Goal: Task Accomplishment & Management: Use online tool/utility

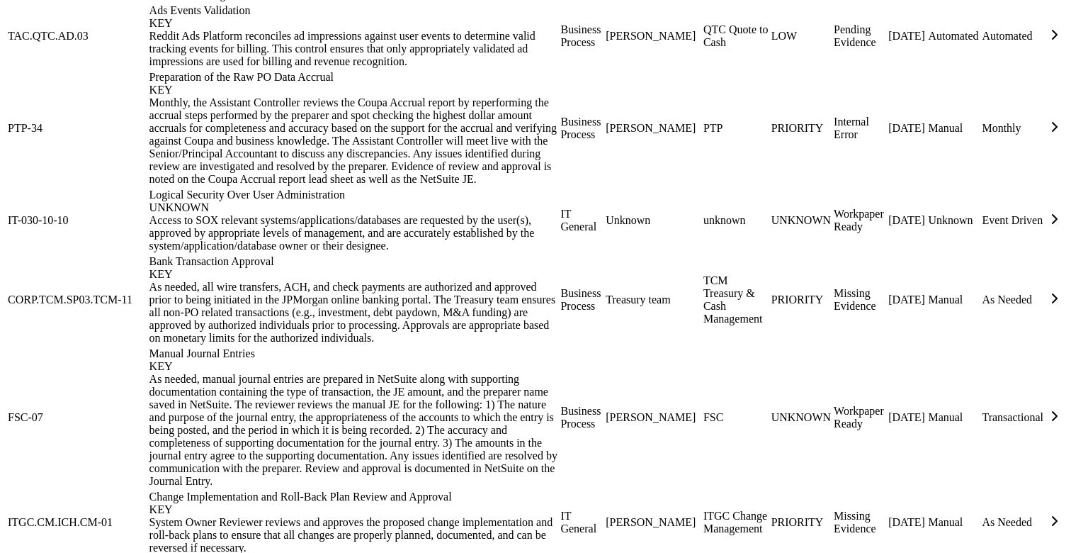
scroll to position [1361, 0]
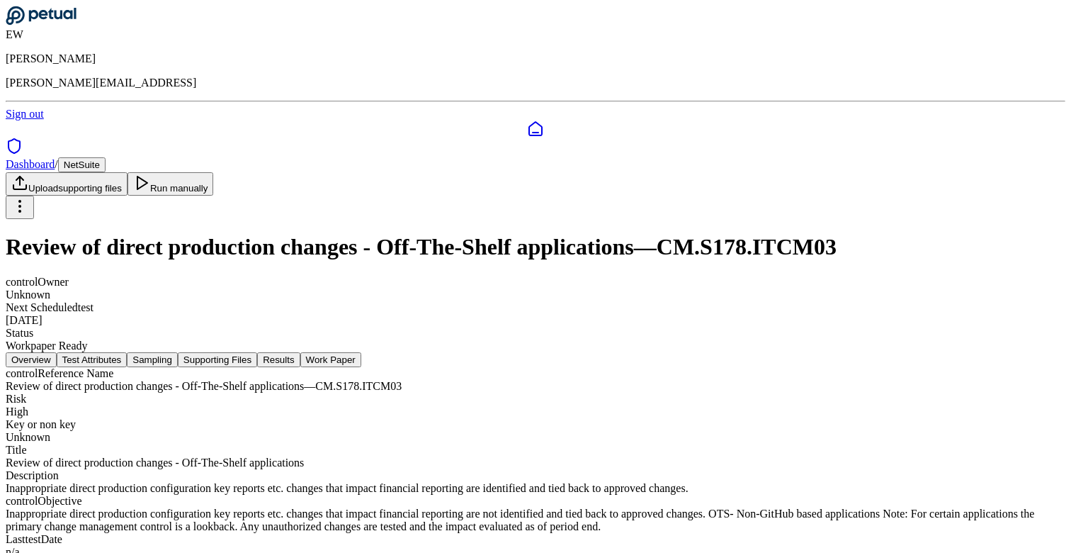
click at [128, 352] on button "Test Attributes" at bounding box center [92, 359] width 71 height 15
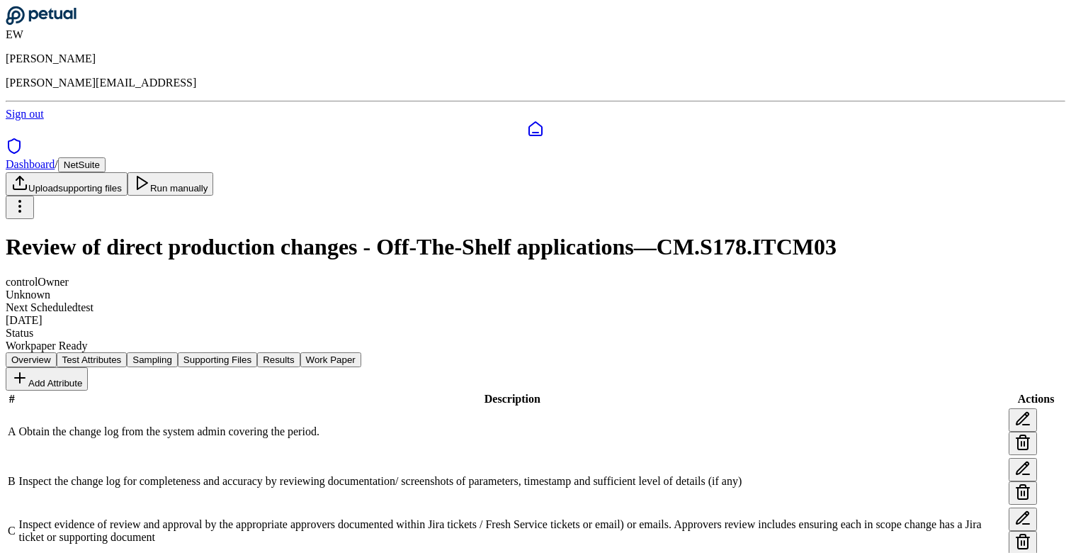
click at [178, 352] on button "Sampling" at bounding box center [152, 359] width 51 height 15
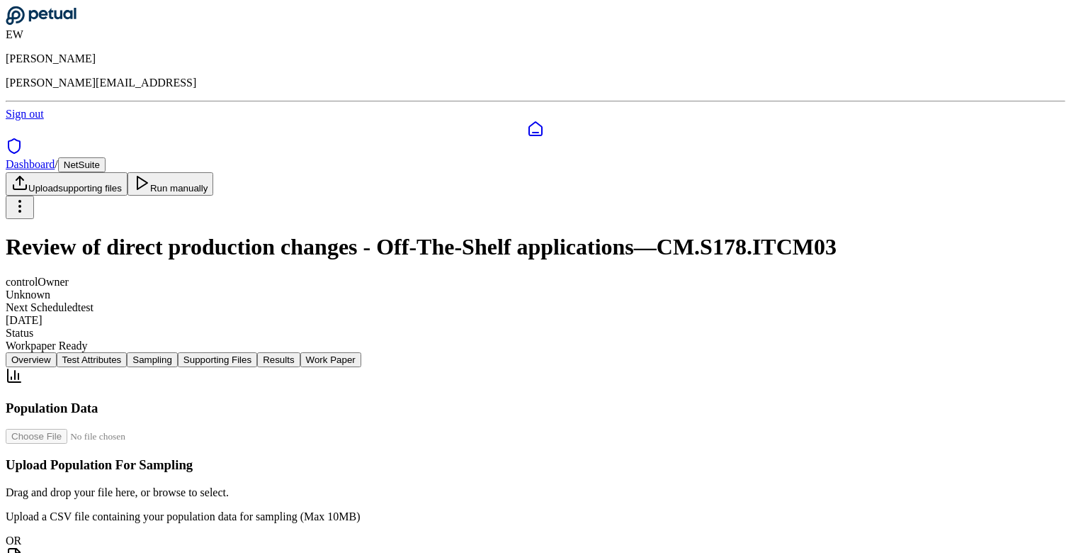
click at [257, 352] on button "Supporting Files" at bounding box center [217, 359] width 79 height 15
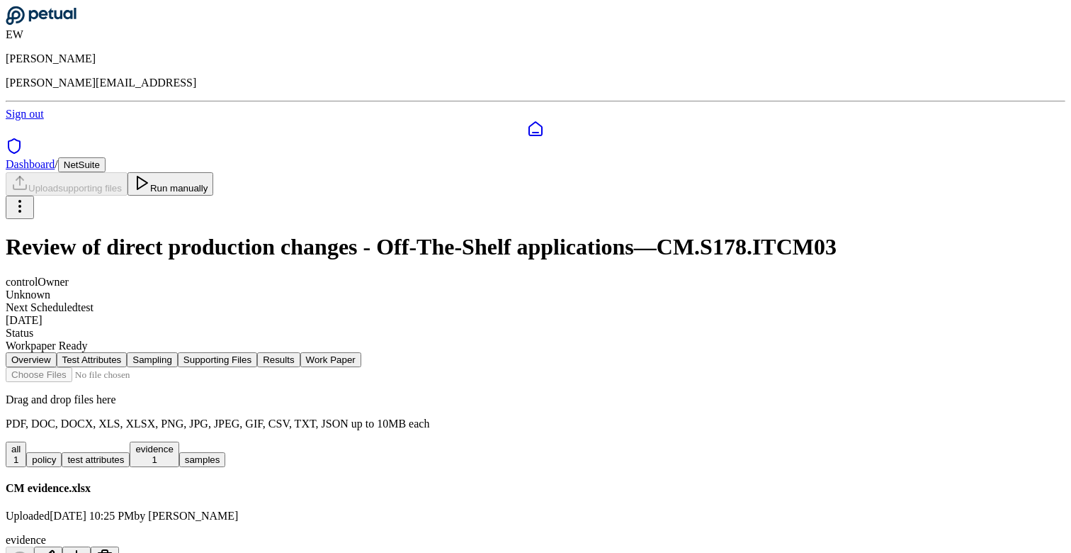
scroll to position [33, 0]
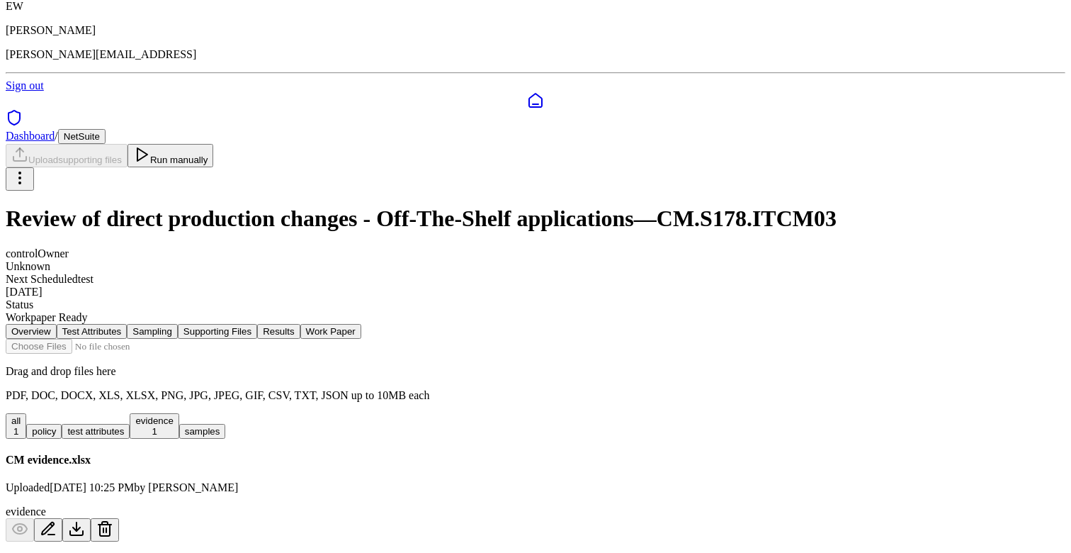
click at [300, 324] on button "Results" at bounding box center [278, 331] width 43 height 15
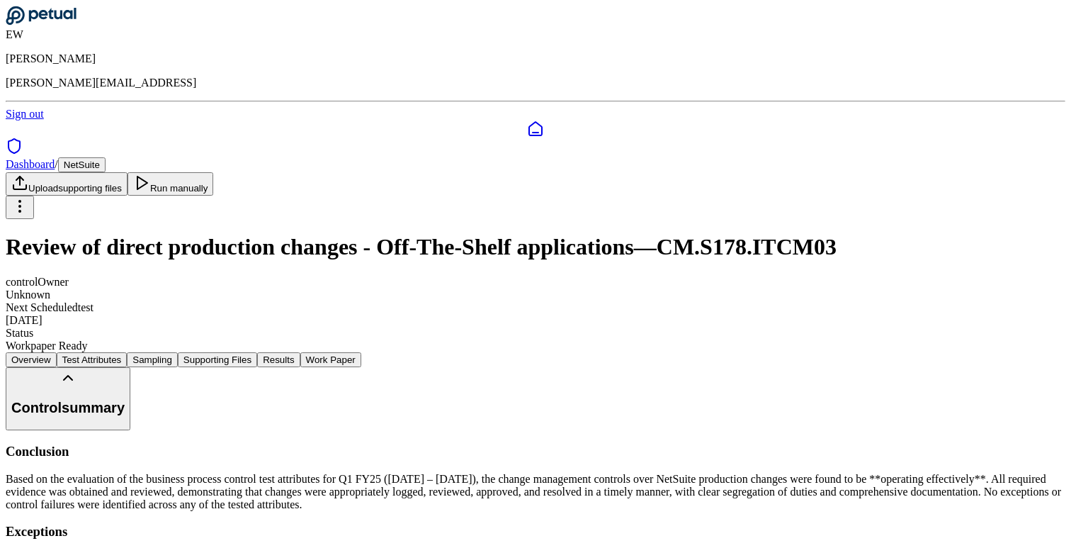
click at [257, 352] on button "Supporting Files" at bounding box center [217, 359] width 79 height 15
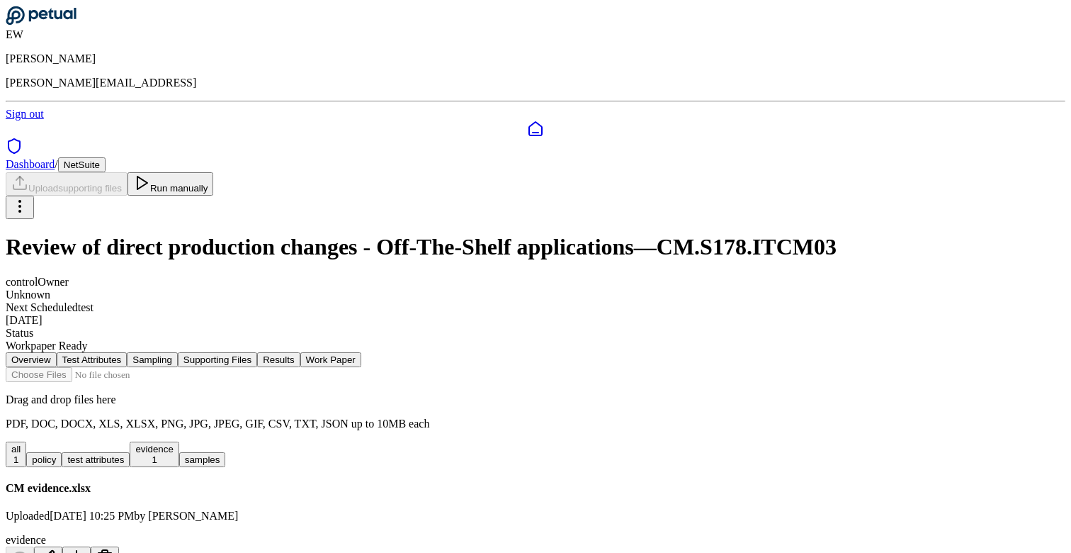
scroll to position [33, 0]
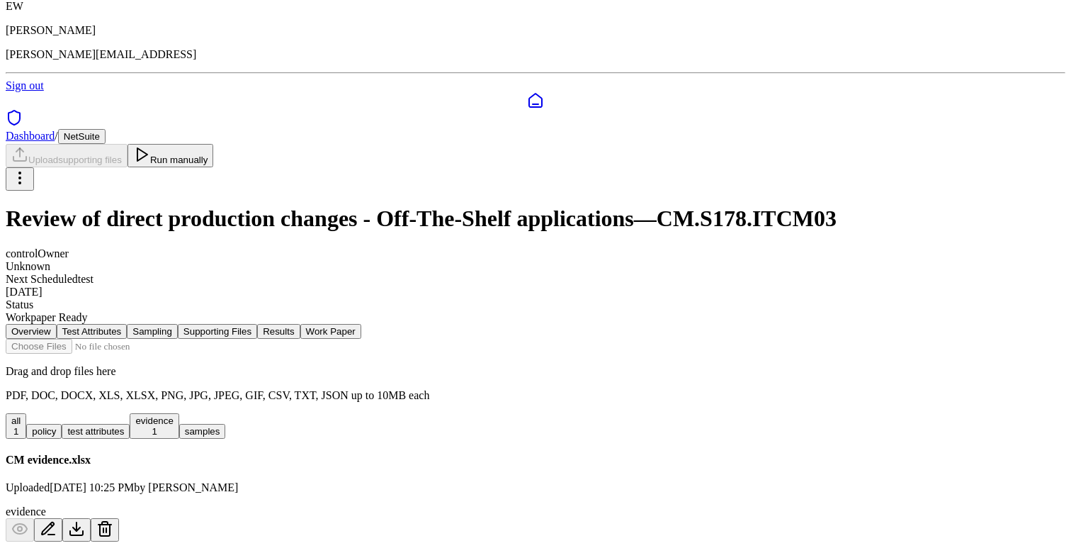
click at [91, 518] on button at bounding box center [76, 529] width 28 height 23
click at [709, 358] on div "Drag and drop files here PDF, DOC, DOCX, XLS, XLSX, PNG, JPG, JPEG, GIF, CSV, T…" at bounding box center [536, 440] width 1060 height 203
click at [110, 524] on icon at bounding box center [105, 529] width 10 height 11
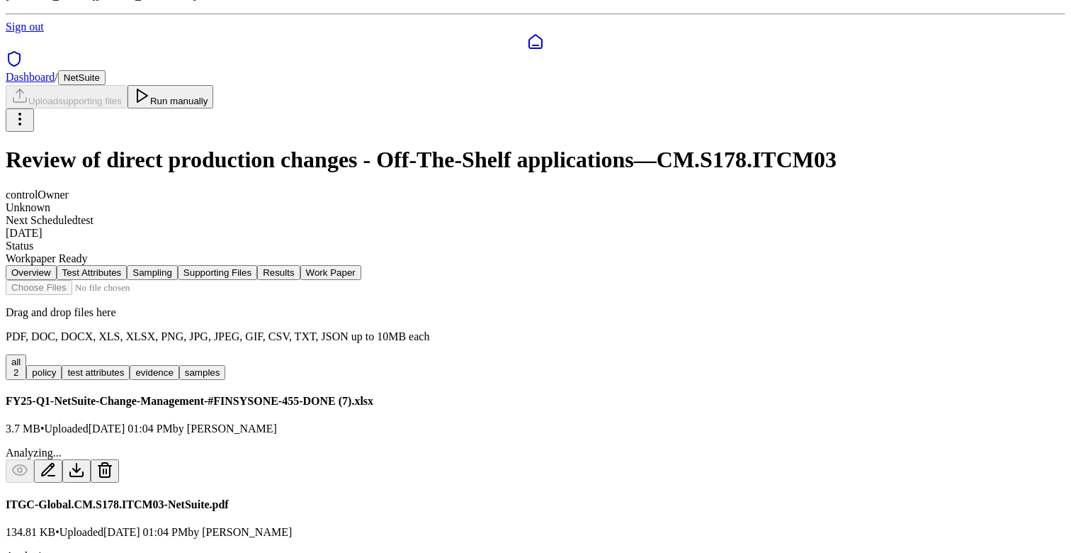
scroll to position [102, 0]
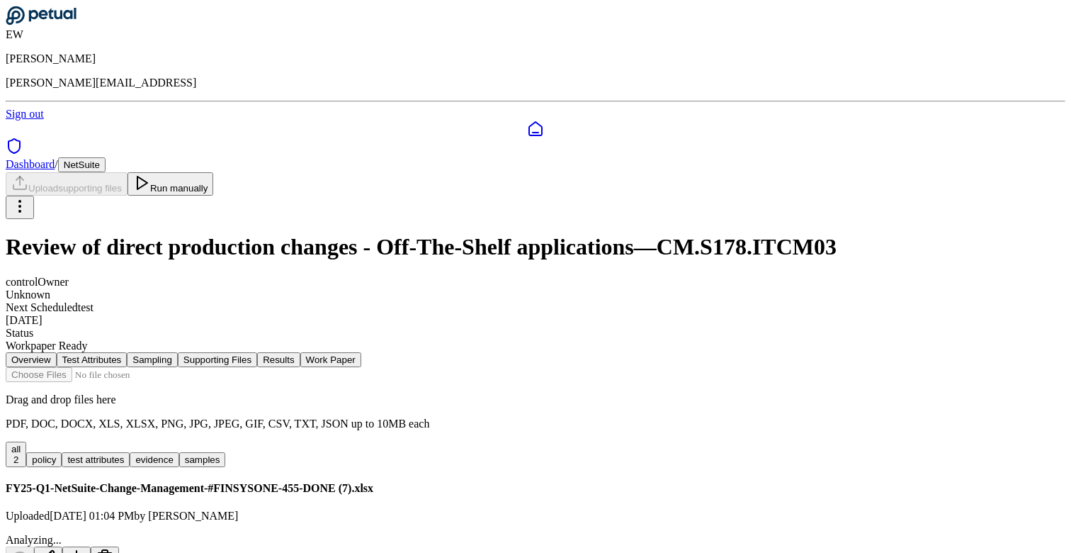
click at [361, 352] on button "Work Paper" at bounding box center [330, 359] width 61 height 15
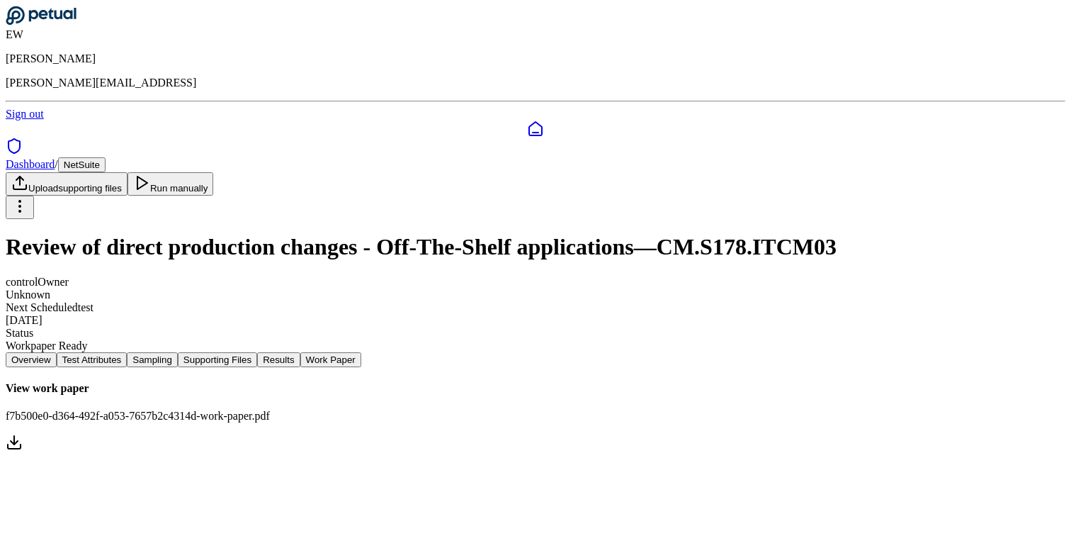
click at [23, 434] on icon at bounding box center [14, 442] width 17 height 17
click at [664, 454] on main "Dashboard / NetSuite Upload supporting files Run manually Review of direct prod…" at bounding box center [536, 305] width 1060 height 296
click at [214, 172] on button "Run manually" at bounding box center [171, 183] width 86 height 23
click at [178, 352] on button "Sampling" at bounding box center [152, 359] width 51 height 15
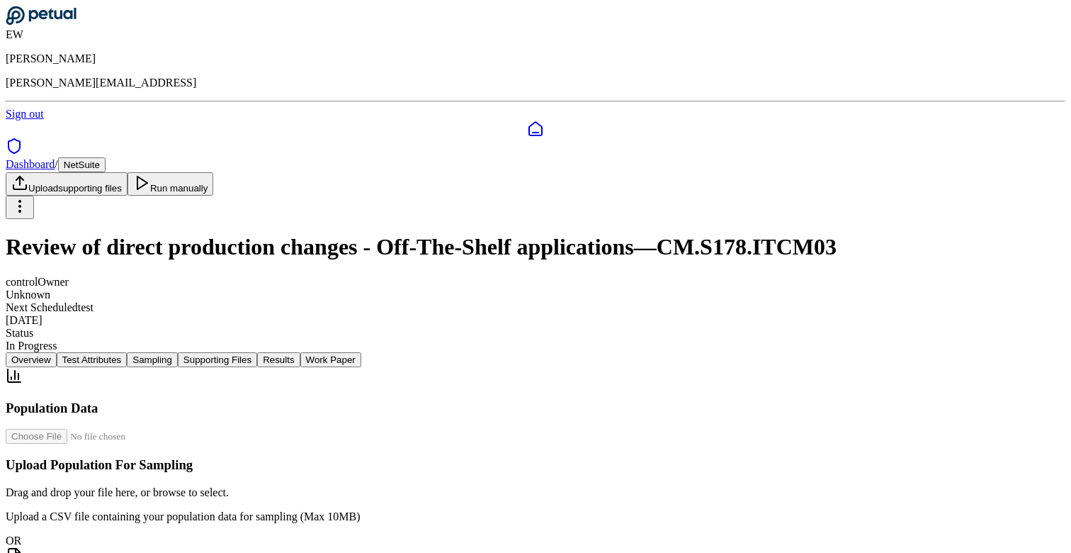
click at [128, 352] on button "Test Attributes" at bounding box center [92, 359] width 71 height 15
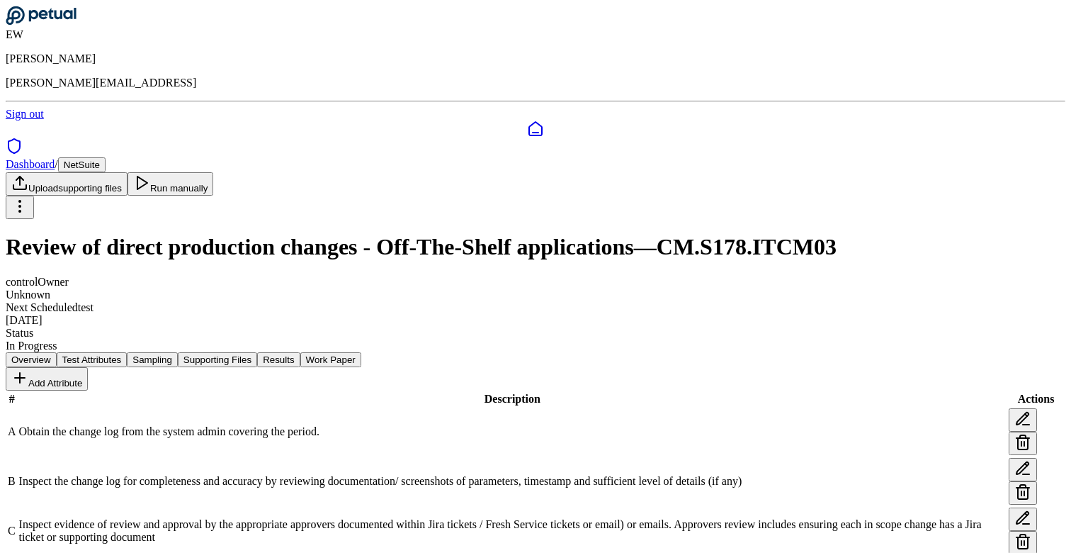
click at [257, 352] on button "Supporting Files" at bounding box center [217, 359] width 79 height 15
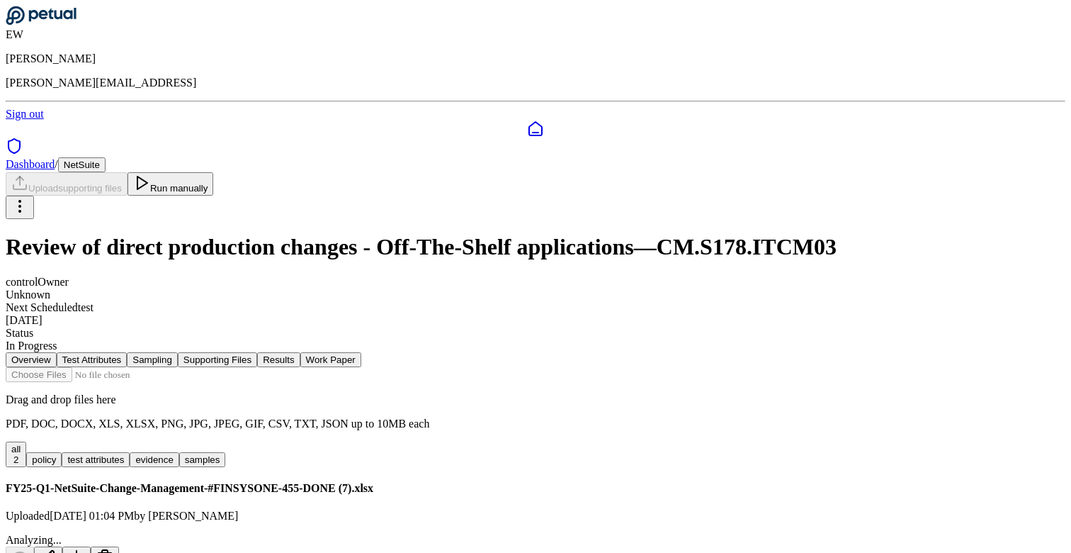
scroll to position [102, 0]
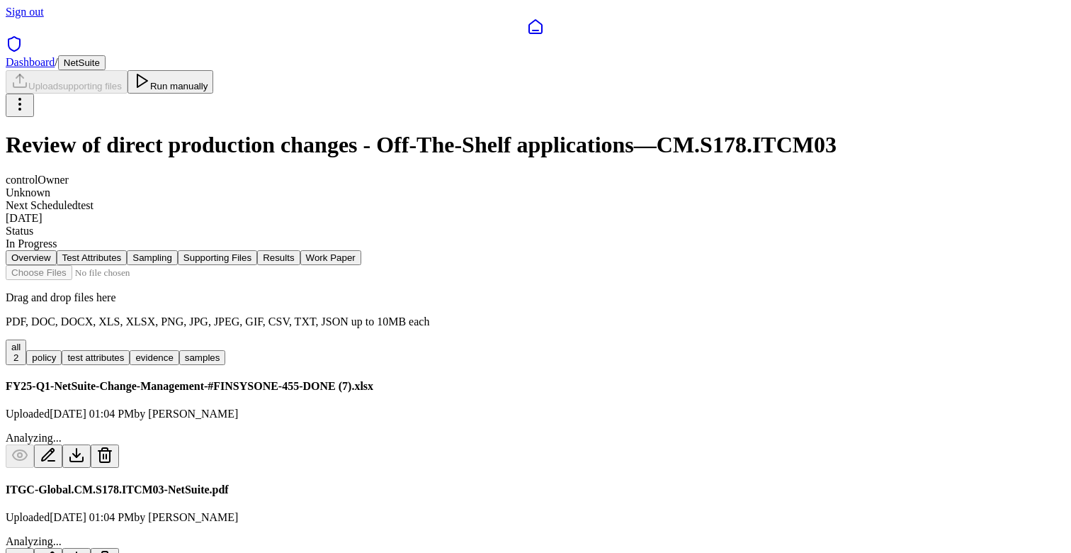
click at [113, 446] on icon at bounding box center [104, 454] width 17 height 17
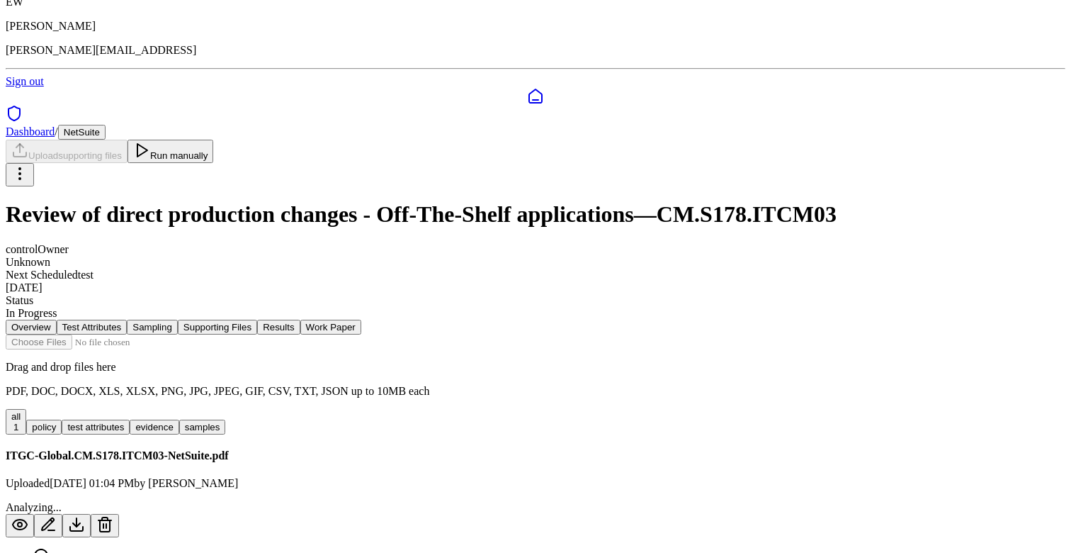
click at [167, 334] on input "file" at bounding box center [86, 341] width 161 height 15
type input "**********"
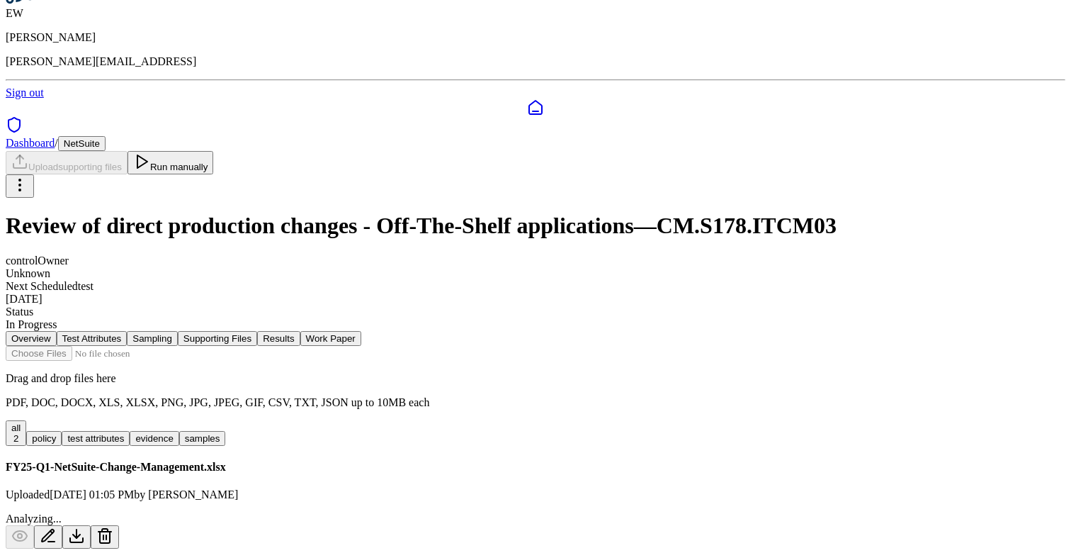
scroll to position [0, 0]
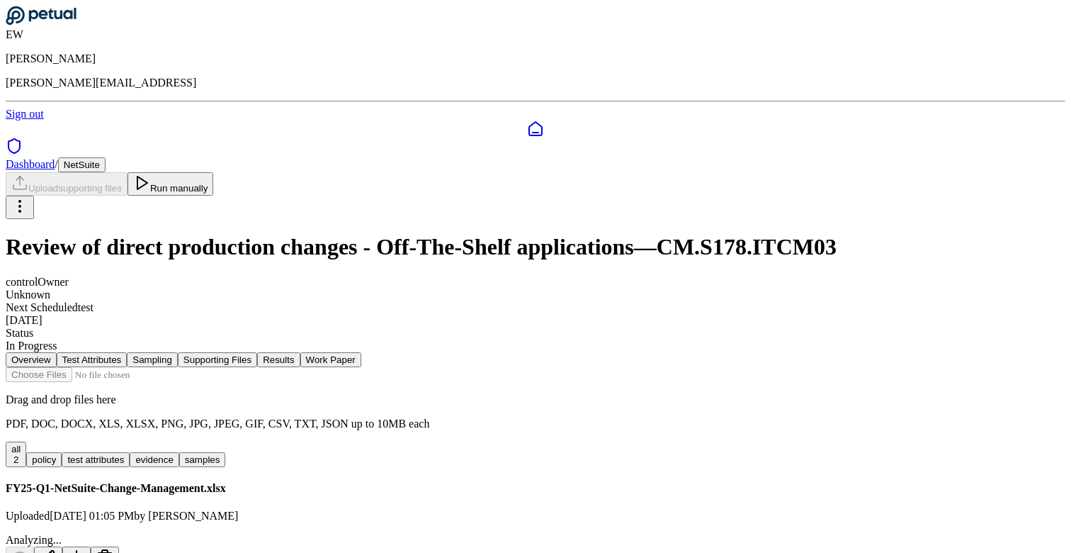
click at [214, 172] on button "Run manually" at bounding box center [171, 183] width 86 height 23
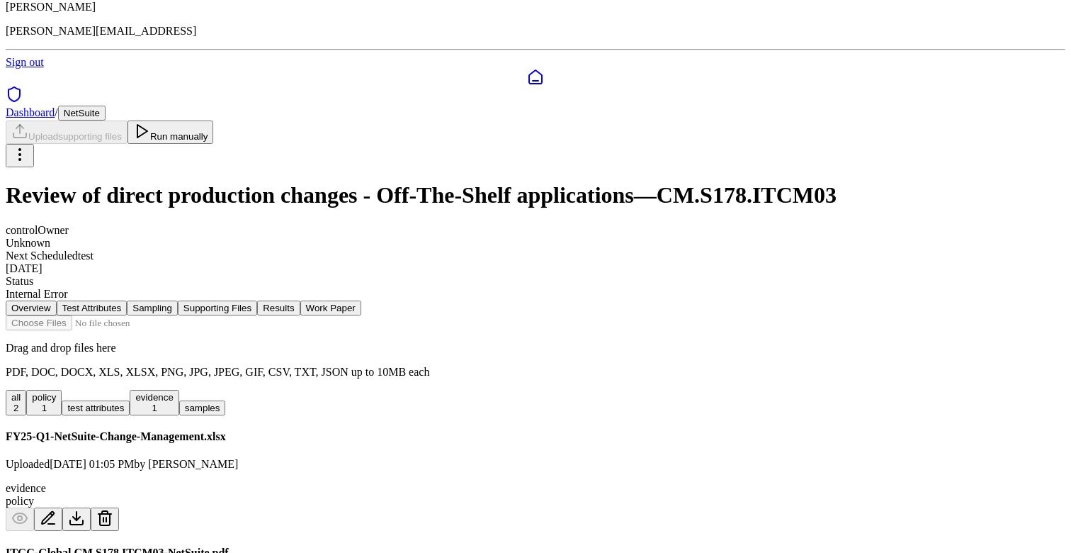
scroll to position [163, 0]
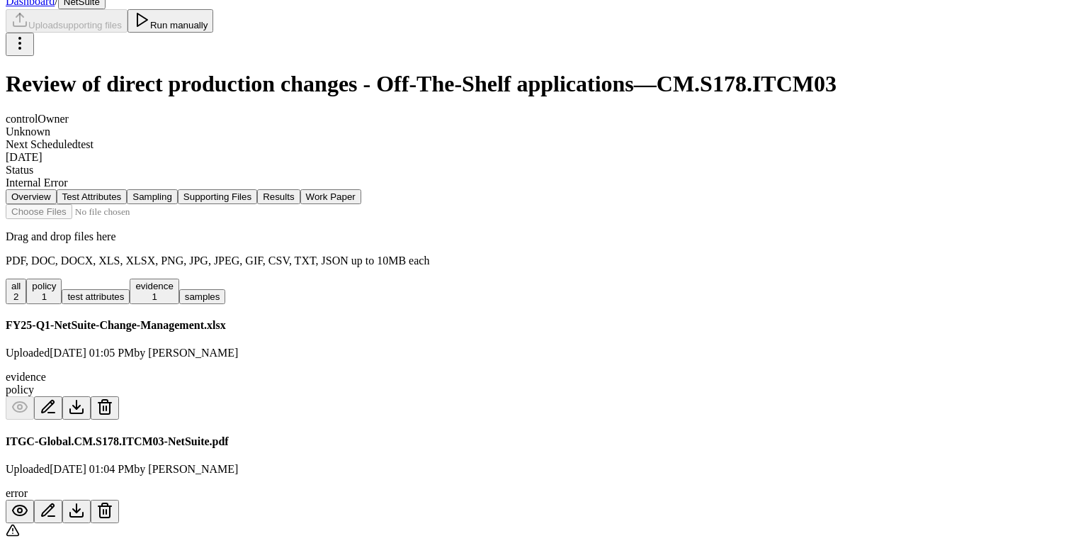
click at [110, 506] on icon at bounding box center [105, 511] width 10 height 11
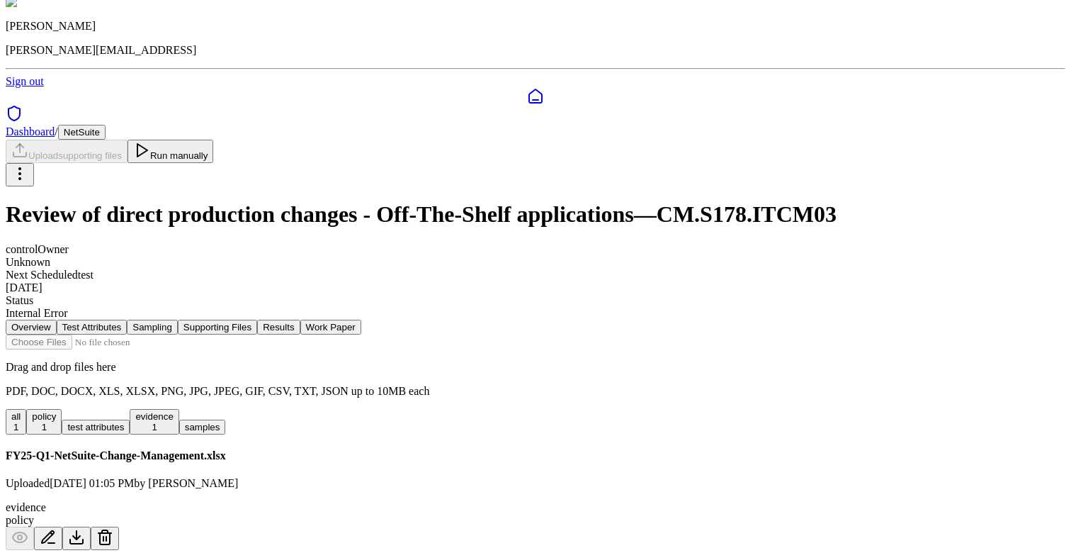
click at [167, 334] on input "file" at bounding box center [86, 341] width 161 height 15
type input "**********"
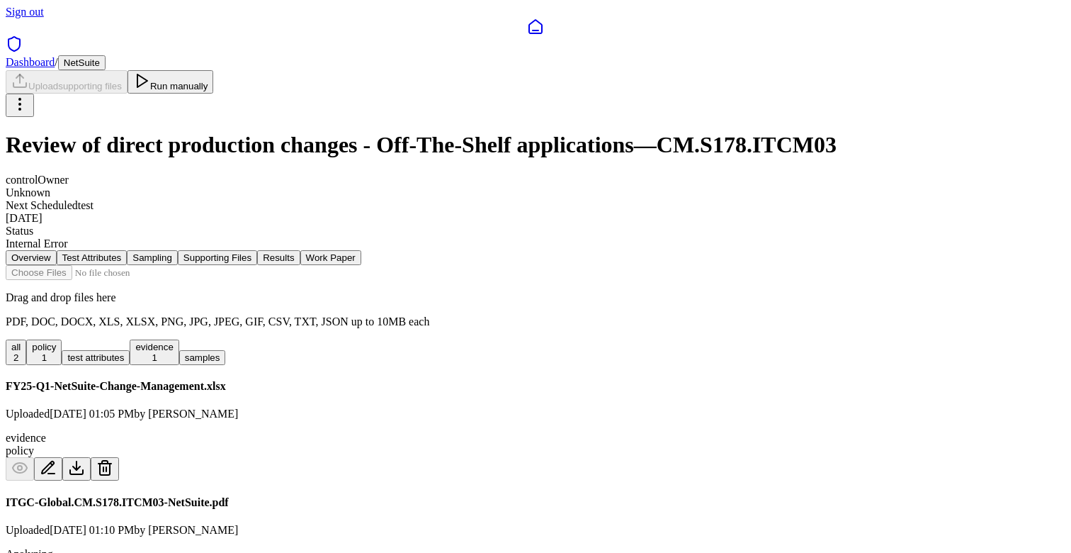
scroll to position [0, 0]
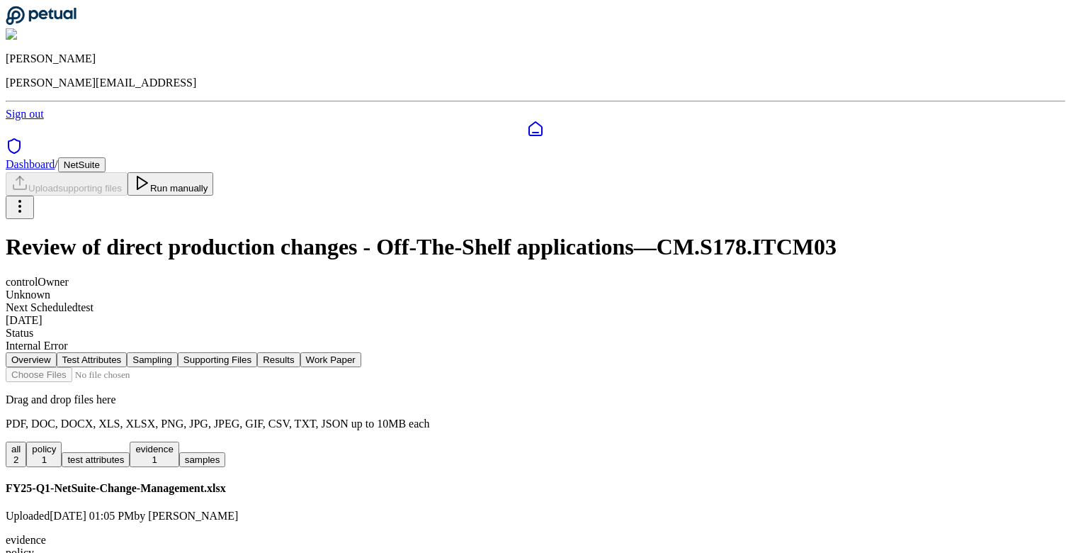
click at [214, 172] on button "Run manually" at bounding box center [171, 183] width 86 height 23
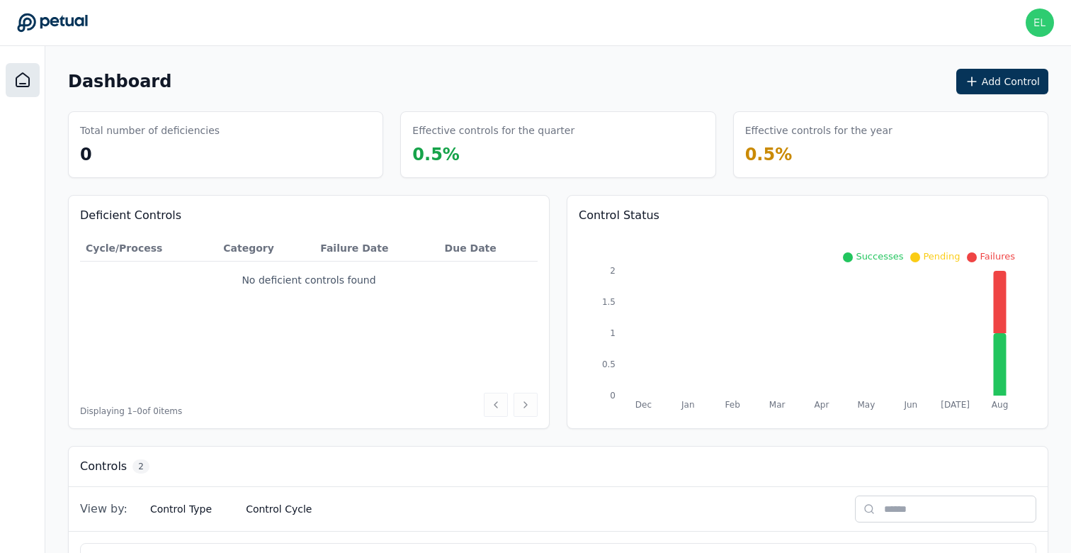
scroll to position [229, 0]
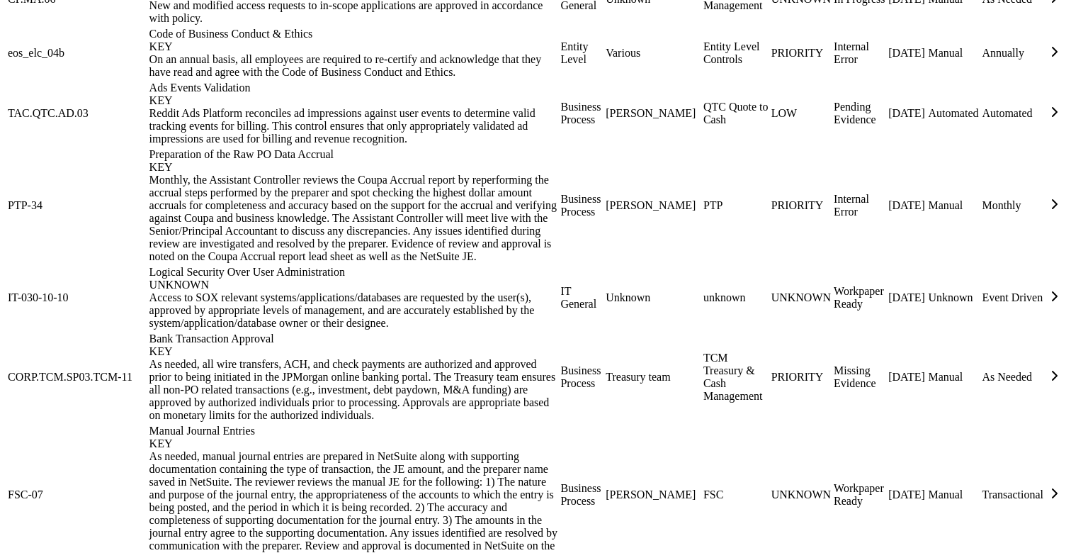
scroll to position [1361, 0]
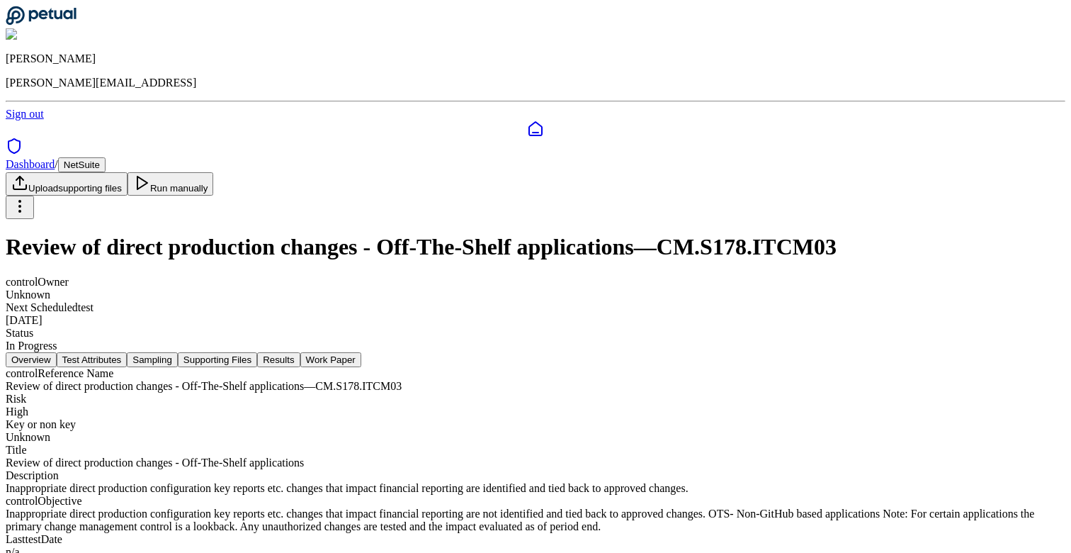
click at [542, 352] on nav "Overview Test Attributes Sampling Supporting Files Results Work Paper" at bounding box center [536, 359] width 1060 height 15
click at [300, 352] on button "Results" at bounding box center [278, 359] width 43 height 15
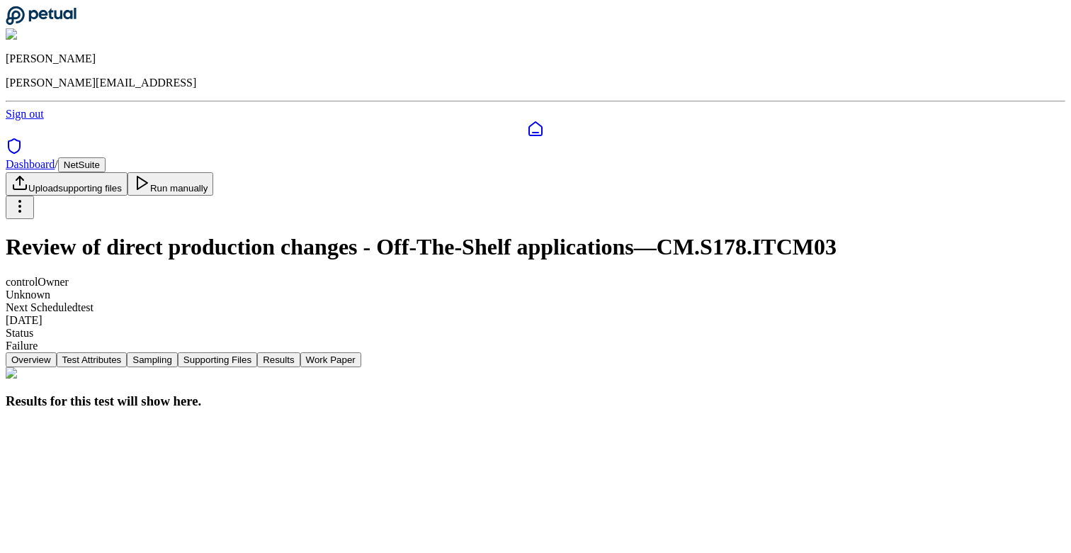
scroll to position [9, 0]
click at [257, 352] on button "Supporting Files" at bounding box center [217, 359] width 79 height 15
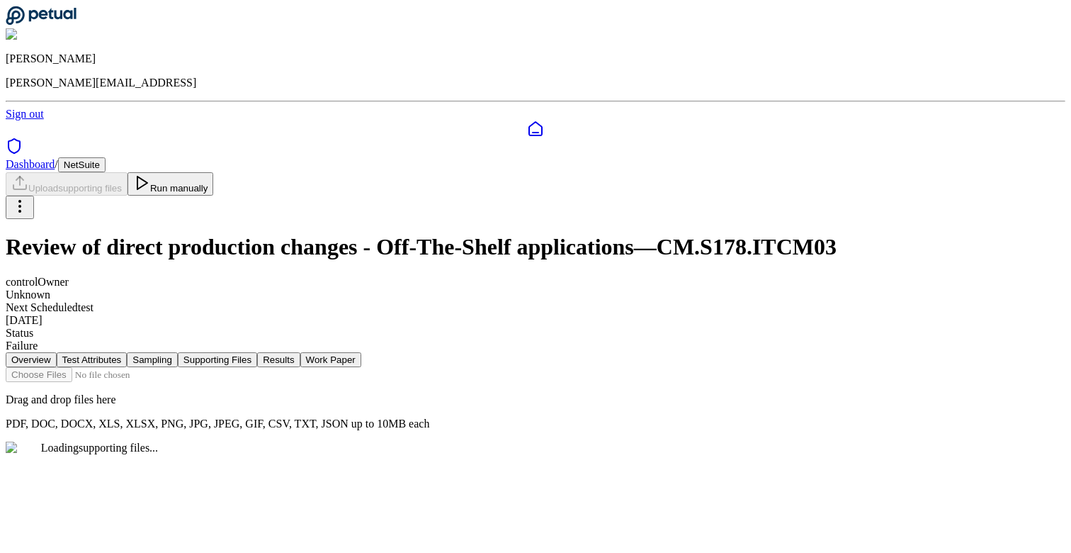
scroll to position [0, 0]
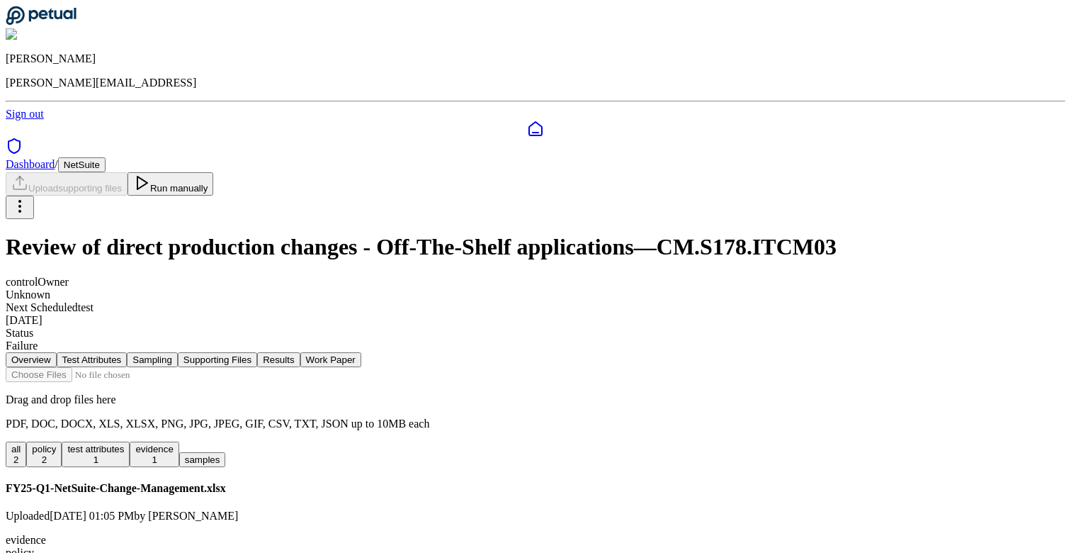
scroll to position [102, 0]
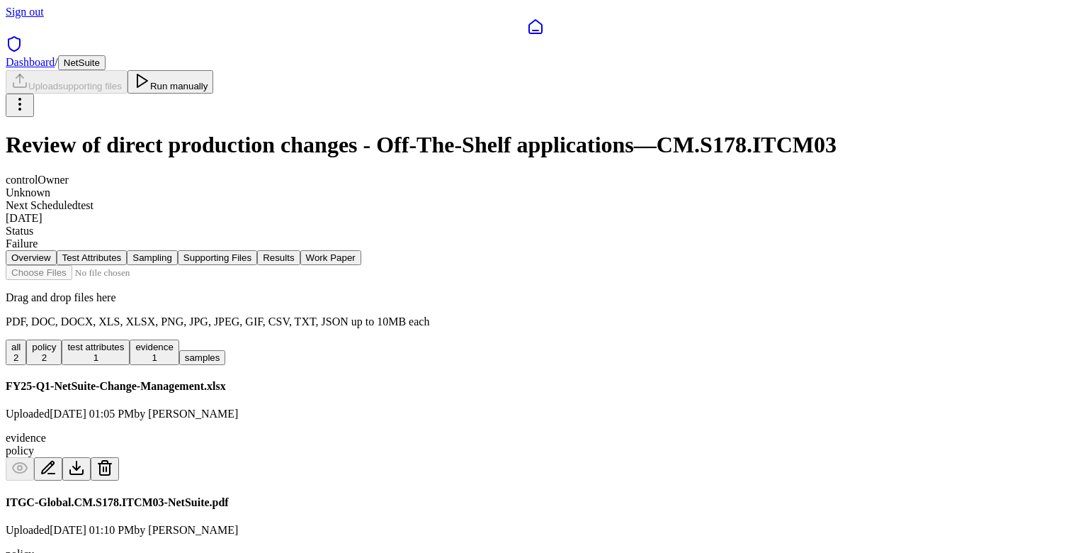
click at [300, 250] on button "Results" at bounding box center [278, 257] width 43 height 15
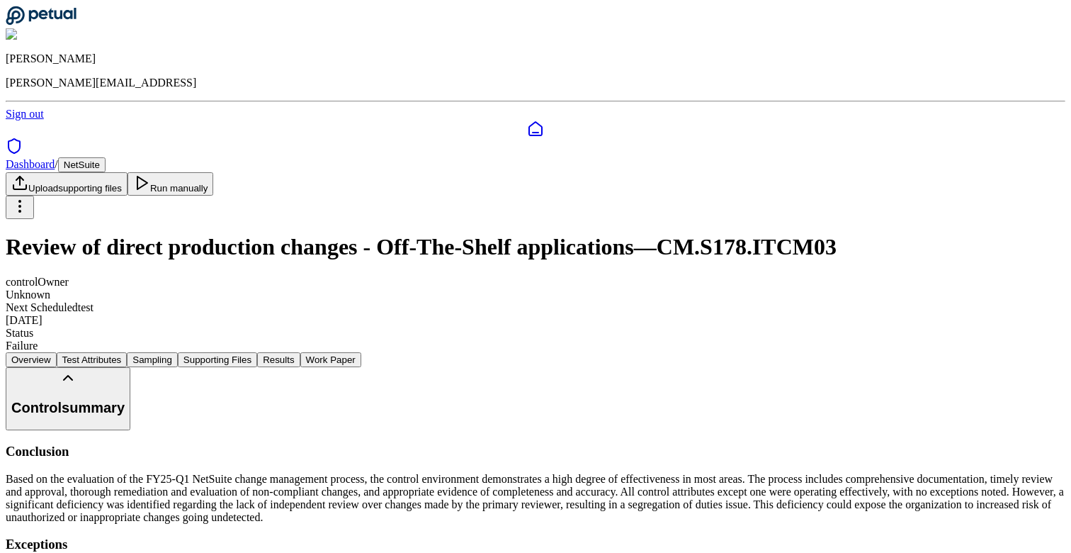
click at [257, 352] on button "Supporting Files" at bounding box center [217, 359] width 79 height 15
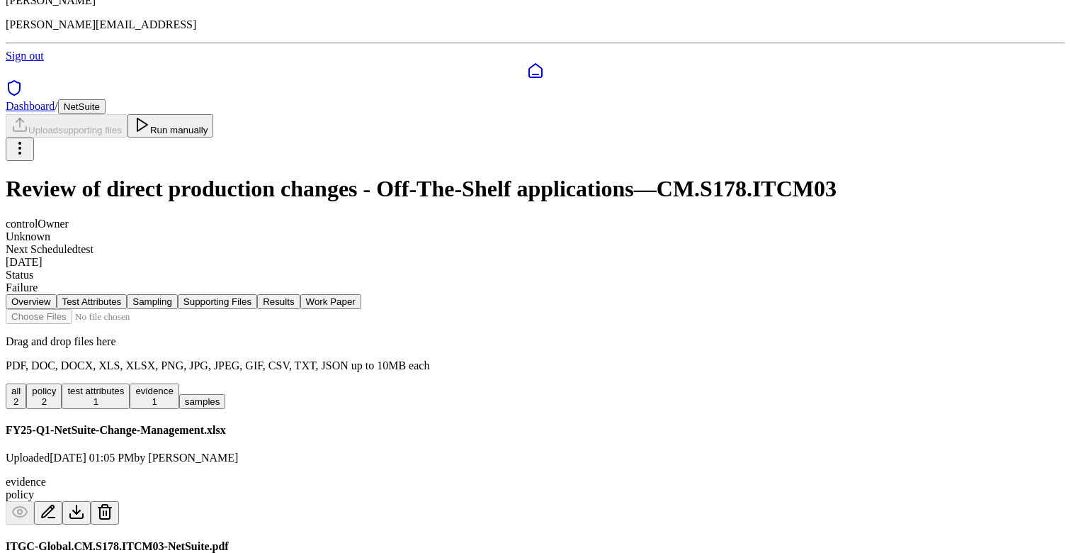
scroll to position [102, 0]
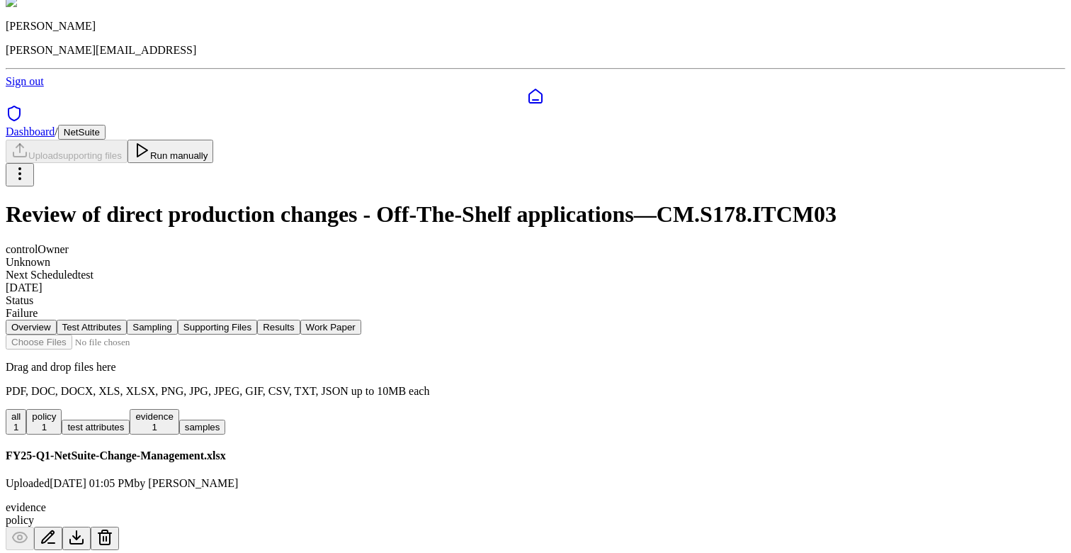
scroll to position [0, 0]
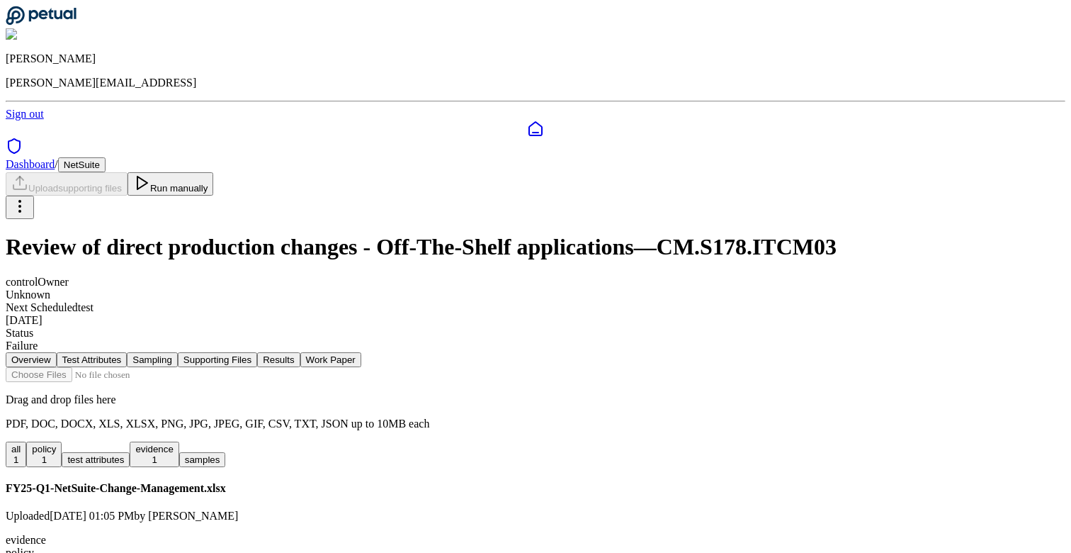
click at [214, 172] on button "Run manually" at bounding box center [171, 183] width 86 height 23
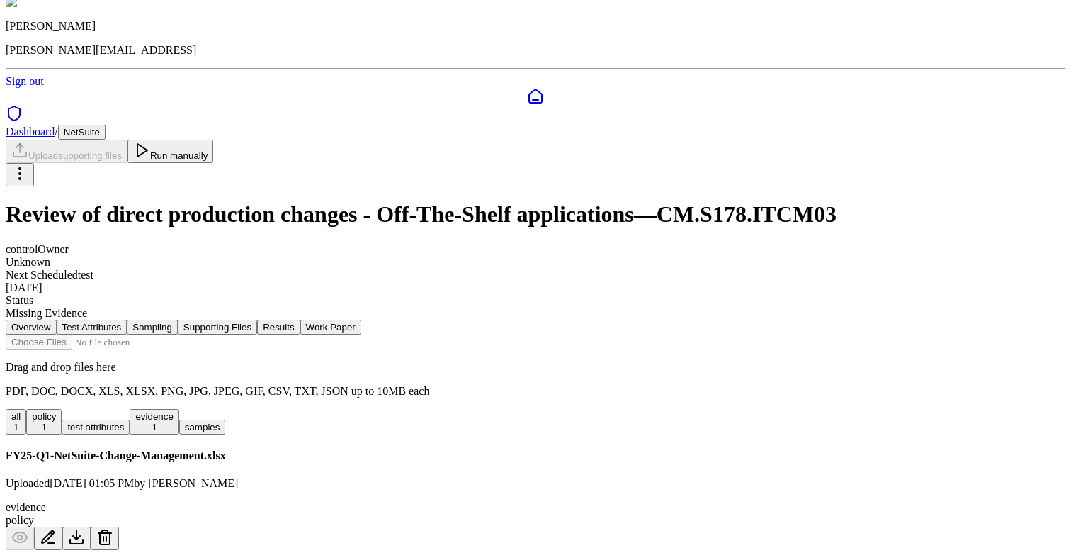
click at [128, 320] on button "Test Attributes" at bounding box center [92, 327] width 71 height 15
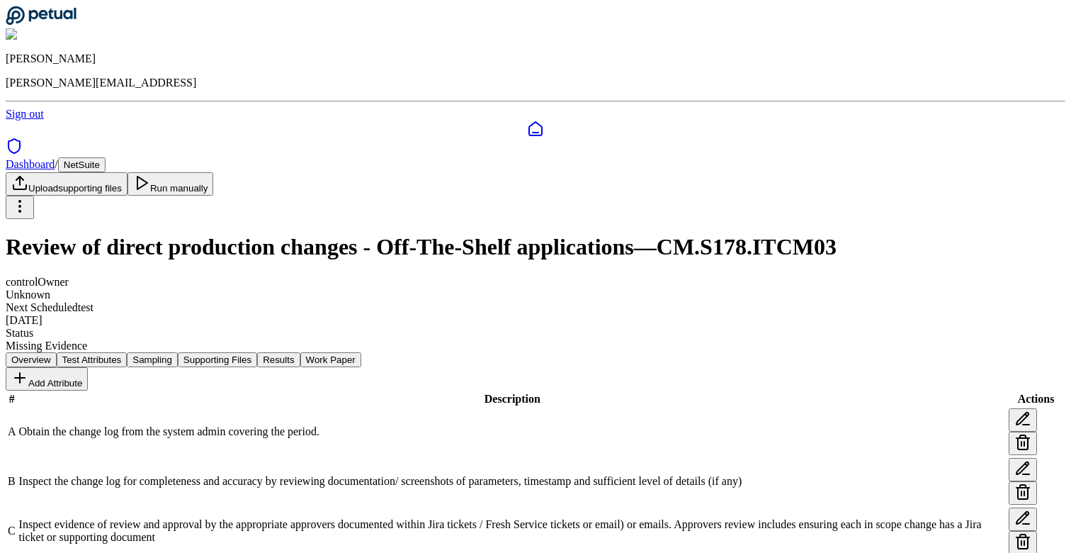
click at [178, 352] on button "Sampling" at bounding box center [152, 359] width 51 height 15
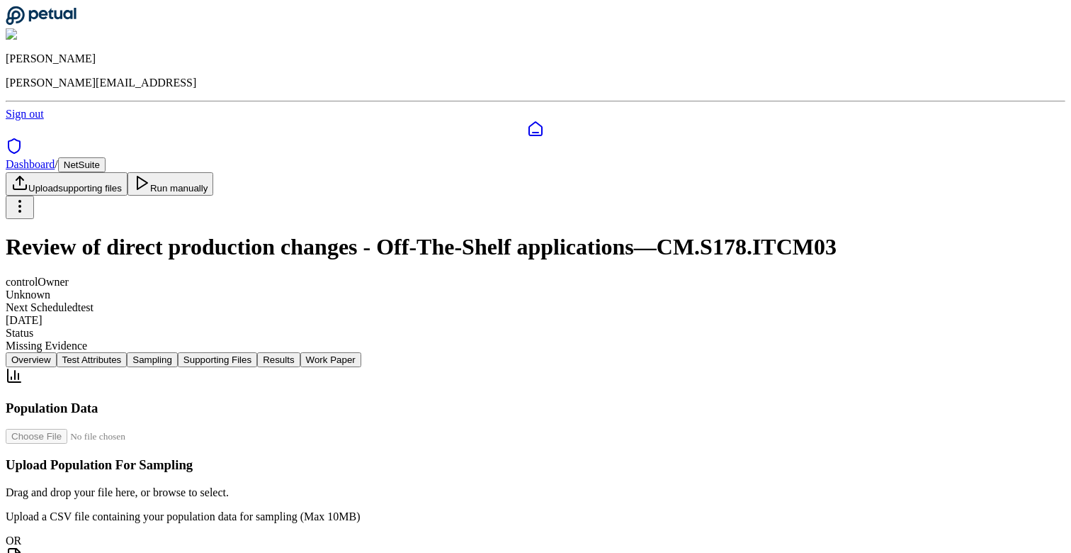
click at [991, 81] on html "Eliot Walker eliot@petual.ai Sign out Dashboard / NetSuite Upload supporting fi…" at bounding box center [535, 357] width 1071 height 714
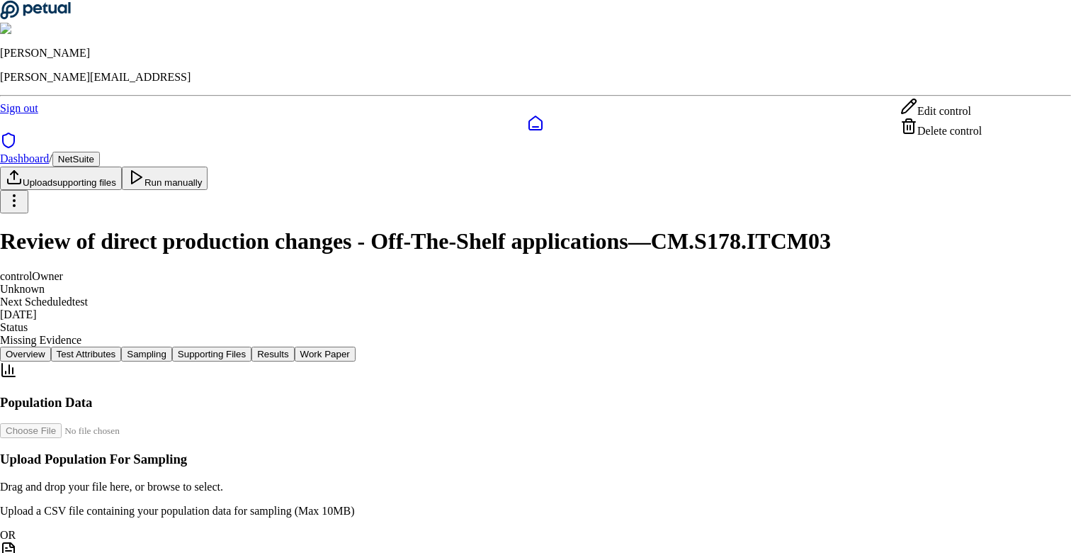
click at [677, 254] on html "Eliot Walker eliot@petual.ai Sign out Dashboard / NetSuite Upload supporting fi…" at bounding box center [535, 354] width 1071 height 709
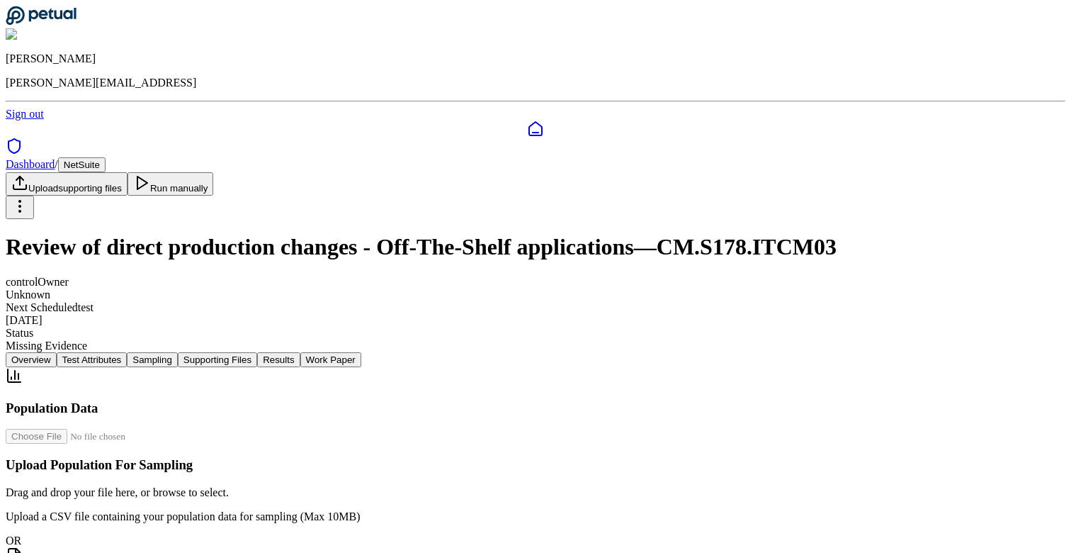
click at [361, 352] on button "Work Paper" at bounding box center [330, 359] width 61 height 15
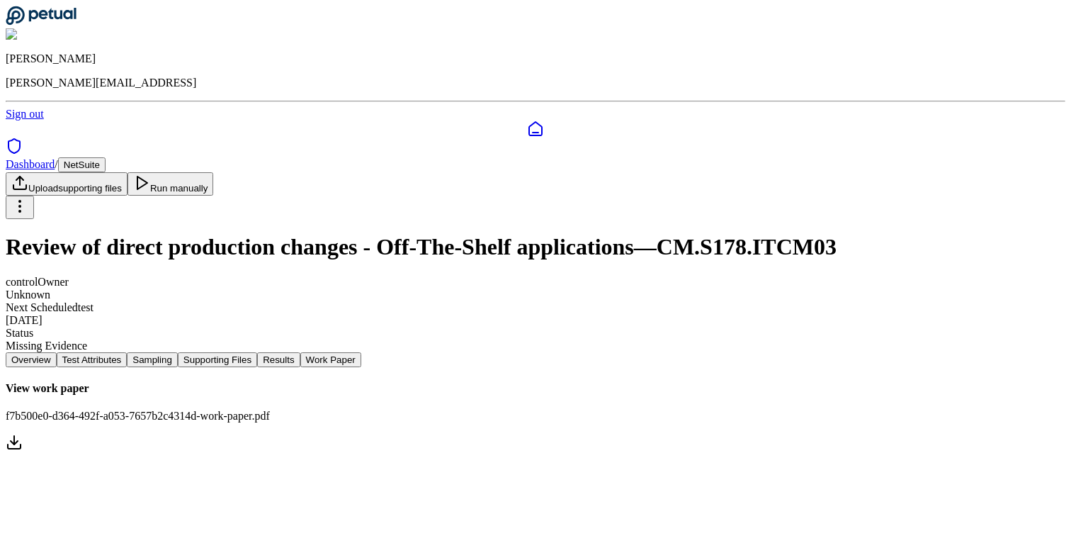
click at [577, 382] on link "View work paper f7b500e0-d364-492f-a053-7657b2c4314d-work-paper.pdf" at bounding box center [536, 418] width 1060 height 72
click at [214, 172] on button "Run manually" at bounding box center [171, 183] width 86 height 23
click at [23, 434] on icon at bounding box center [14, 442] width 17 height 17
click at [976, 382] on link "View work paper f7b500e0-d364-492f-a053-7657b2c4314d-work-paper.pdf" at bounding box center [536, 418] width 1060 height 72
